Goal: Obtain resource: Download file/media

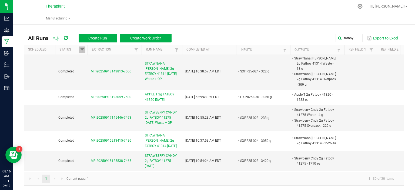
scroll to position [27, 0]
click at [352, 35] on input "fatboy" at bounding box center [301, 38] width 123 height 8
click at [356, 38] on span at bounding box center [358, 38] width 4 height 4
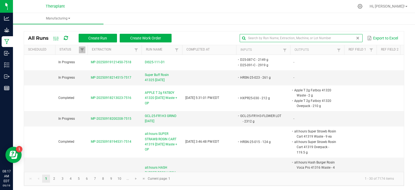
click at [258, 37] on input "text" at bounding box center [301, 38] width 123 height 8
click at [211, 28] on div "All Runs Create Run Create Work Order Export to Excel Scheduled Status Extracti…" at bounding box center [214, 107] width 402 height 168
click at [285, 51] on span at bounding box center [285, 50] width 4 height 4
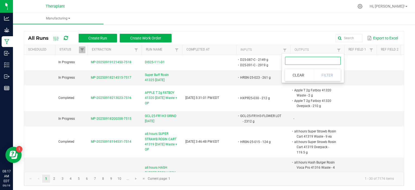
click at [294, 62] on input "text" at bounding box center [313, 61] width 56 height 8
type input "hxpr25"
click at [331, 74] on button "Filter" at bounding box center [327, 75] width 27 height 12
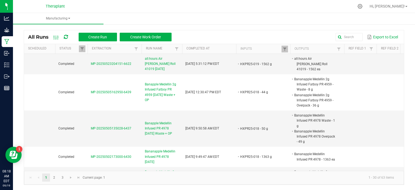
scroll to position [1, 0]
click at [285, 48] on span at bounding box center [285, 49] width 4 height 4
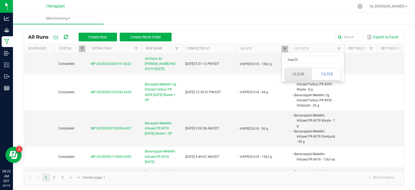
click at [300, 69] on button "Clear" at bounding box center [298, 74] width 27 height 12
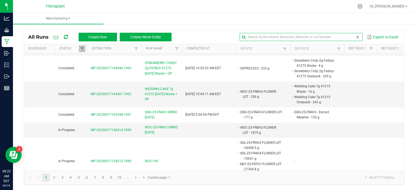
click at [340, 35] on input "text" at bounding box center [301, 37] width 123 height 8
type input "fatboy"
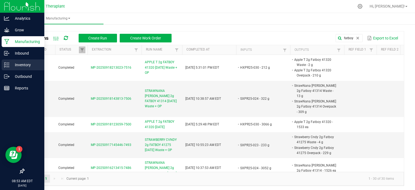
click at [30, 62] on p "Inventory" at bounding box center [25, 65] width 32 height 6
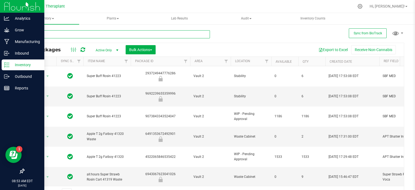
click at [58, 33] on input "text" at bounding box center [117, 34] width 186 height 8
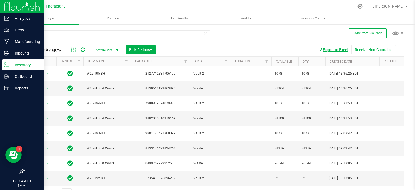
click at [325, 50] on button "Export to Excel" at bounding box center [333, 49] width 36 height 9
click at [54, 35] on input "-bh" at bounding box center [117, 34] width 186 height 8
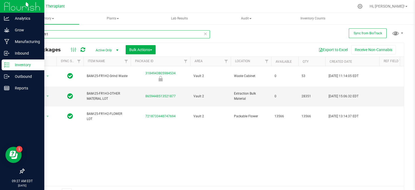
type input "bam-25-fr1"
click at [204, 34] on icon at bounding box center [205, 33] width 4 height 6
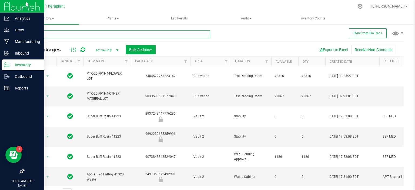
click at [66, 33] on input "text" at bounding box center [117, 34] width 186 height 8
type input "pen25"
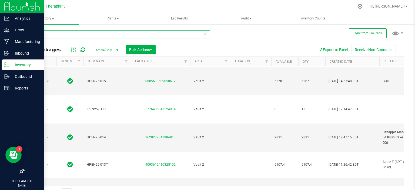
scroll to position [409, 0]
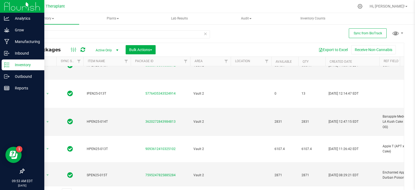
click at [203, 32] on icon at bounding box center [205, 33] width 4 height 6
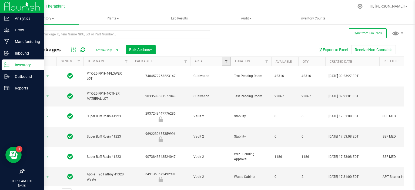
click at [225, 59] on span "Filter" at bounding box center [226, 61] width 4 height 4
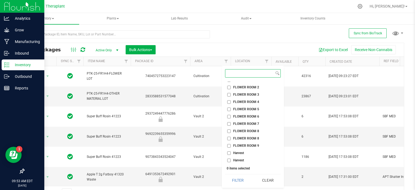
scroll to position [231, 0]
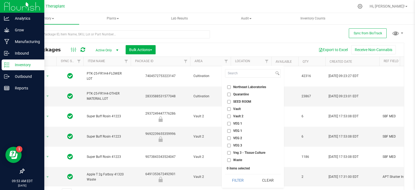
click at [242, 115] on span "Vault 2" at bounding box center [238, 116] width 10 height 3
click at [231, 115] on input "Vault 2" at bounding box center [229, 117] width 4 height 4
checkbox input "true"
click at [244, 179] on button "Filter" at bounding box center [238, 180] width 26 height 12
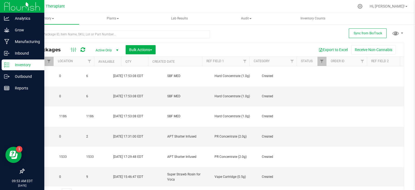
scroll to position [0, 215]
click at [255, 60] on span "Filter" at bounding box center [254, 61] width 4 height 4
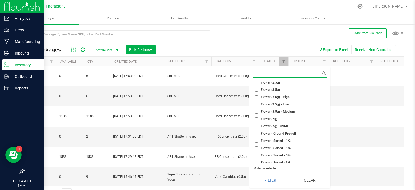
scroll to position [270, 0]
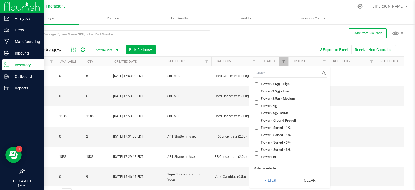
click at [265, 158] on span "Flower Lot" at bounding box center [268, 156] width 15 height 3
click at [258, 158] on input "Flower Lot" at bounding box center [257, 157] width 4 height 4
checkbox input "true"
click at [270, 180] on button "Filter" at bounding box center [270, 180] width 35 height 12
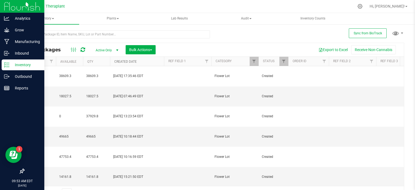
click at [127, 62] on link "Created Date" at bounding box center [125, 62] width 22 height 4
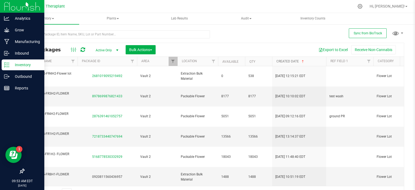
scroll to position [0, 17]
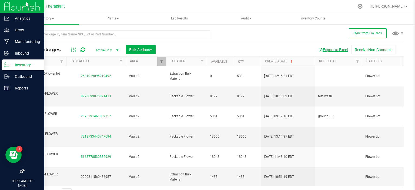
click at [333, 49] on button "Export to Excel" at bounding box center [333, 49] width 36 height 9
click at [10, 41] on p "Manufacturing" at bounding box center [25, 41] width 32 height 6
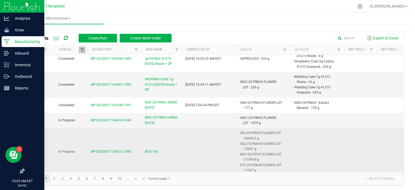
scroll to position [644, 0]
